Goal: Navigation & Orientation: Find specific page/section

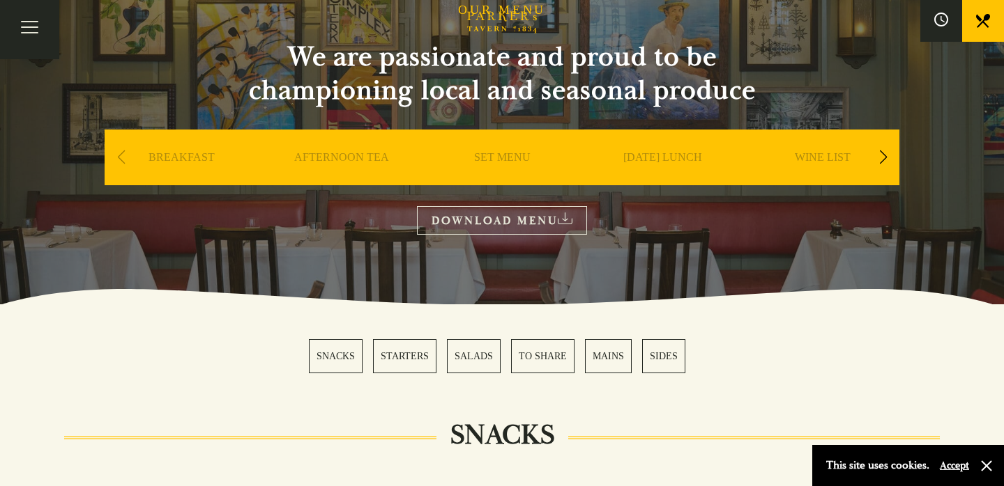
scroll to position [113, 0]
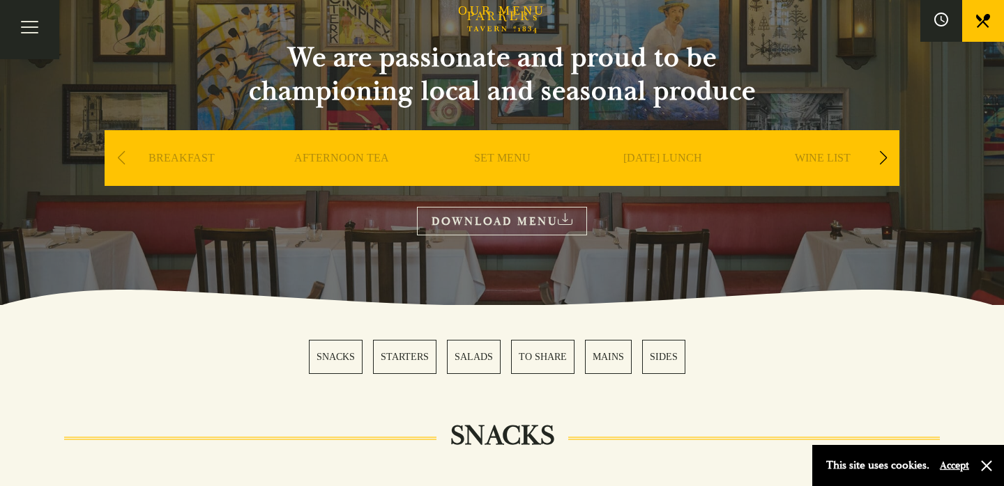
click at [121, 158] on div "Previous slide" at bounding box center [121, 158] width 19 height 31
click at [880, 161] on div "Next slide" at bounding box center [882, 158] width 19 height 31
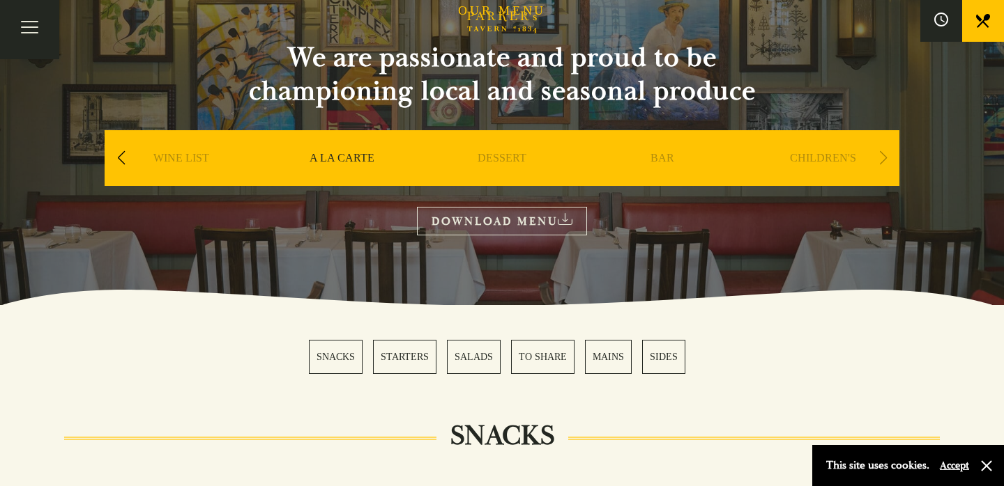
click at [663, 160] on link "BAR" at bounding box center [662, 179] width 24 height 56
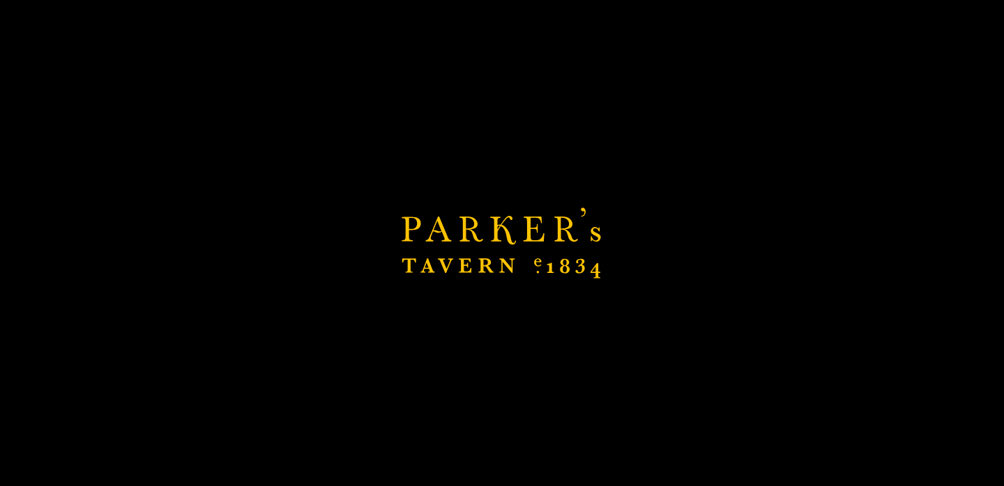
scroll to position [289, 0]
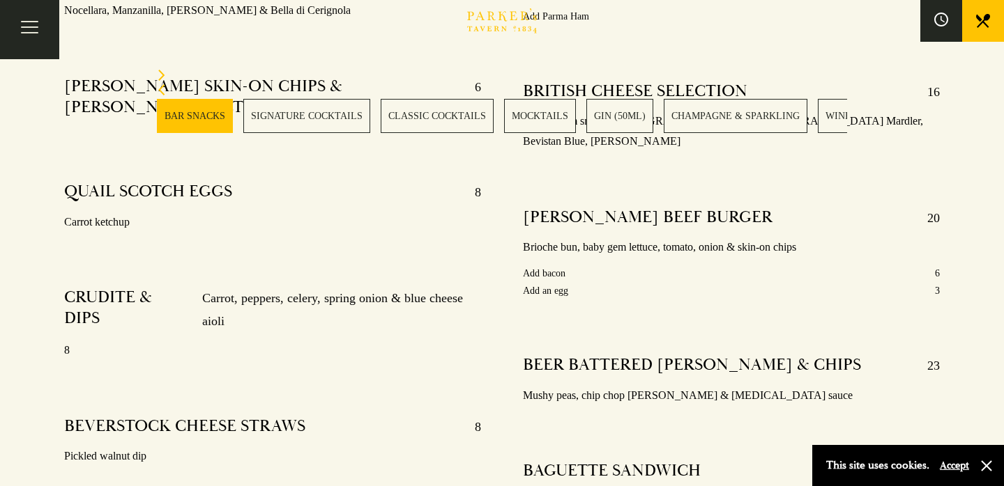
scroll to position [733, 0]
